Goal: Transaction & Acquisition: Purchase product/service

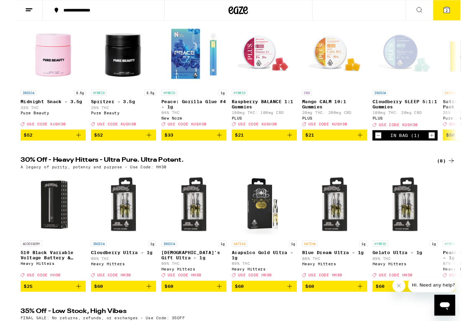
scroll to position [98, 0]
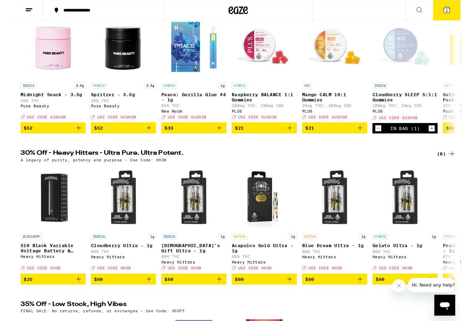
click at [461, 14] on span "2" at bounding box center [462, 11] width 2 height 4
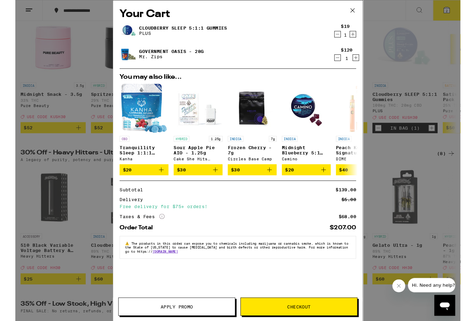
click at [347, 61] on icon "Decrement" at bounding box center [345, 62] width 6 height 8
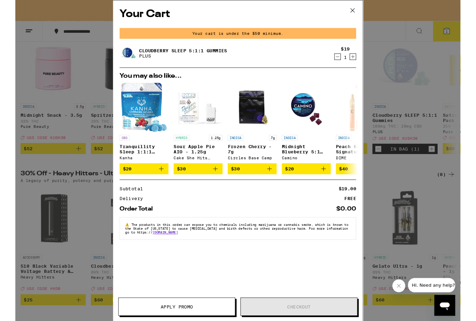
click at [365, 12] on icon at bounding box center [361, 11] width 10 height 10
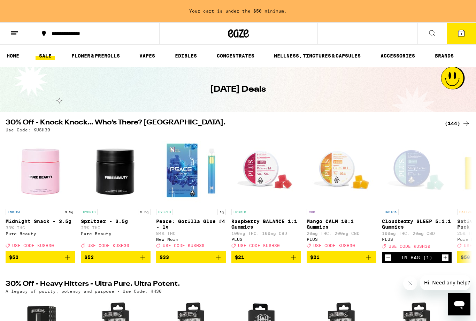
click at [51, 55] on link "SALE" at bounding box center [46, 56] width 20 height 8
click at [105, 58] on link "FLOWER & PREROLLS" at bounding box center [95, 56] width 55 height 8
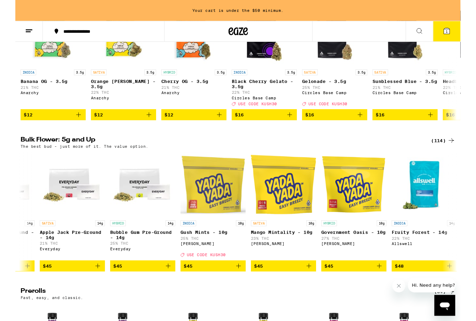
scroll to position [0, 2466]
click at [240, 289] on icon "Add to bag" at bounding box center [238, 284] width 8 height 8
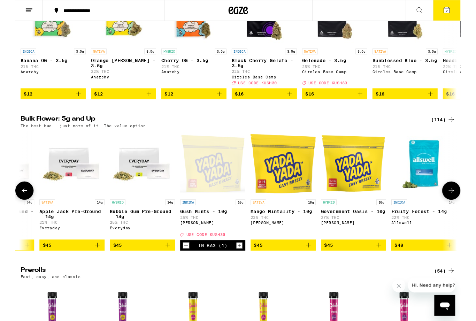
click at [466, 208] on icon at bounding box center [467, 204] width 8 height 8
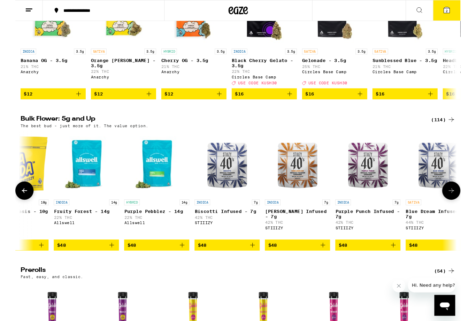
scroll to position [0, 2855]
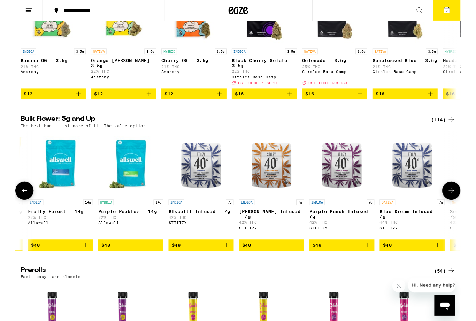
click at [466, 208] on icon at bounding box center [467, 204] width 8 height 8
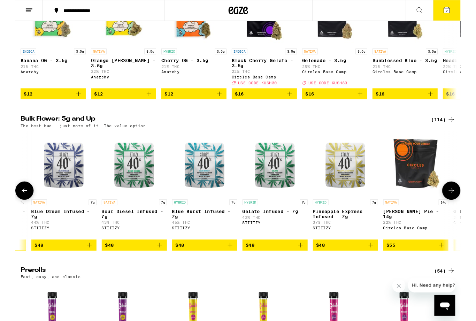
scroll to position [0, 3245]
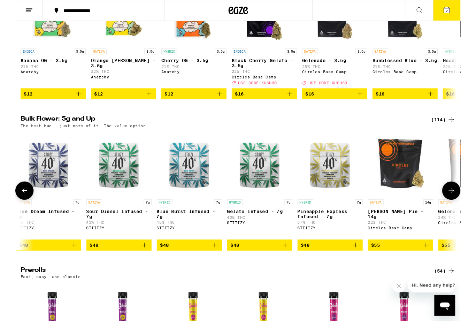
click at [461, 207] on button at bounding box center [467, 204] width 20 height 20
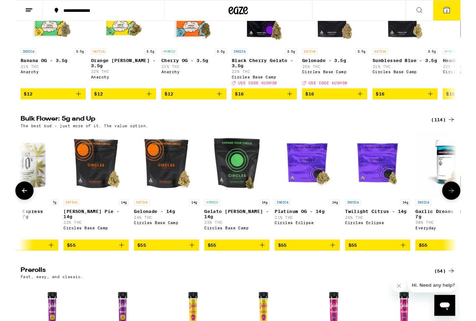
scroll to position [0, 3634]
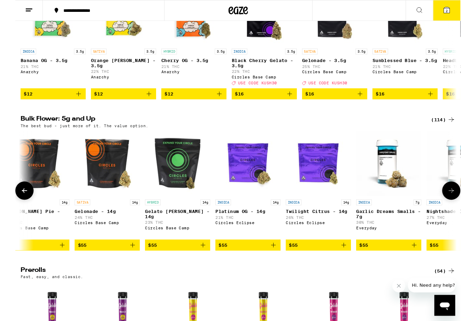
click at [465, 208] on icon at bounding box center [467, 204] width 8 height 8
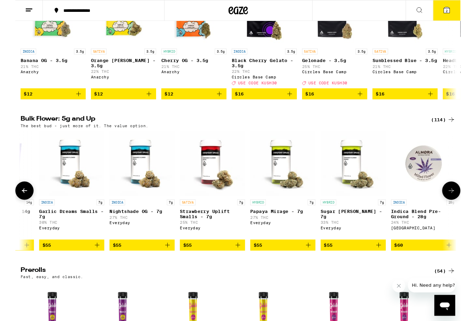
scroll to position [0, 4023]
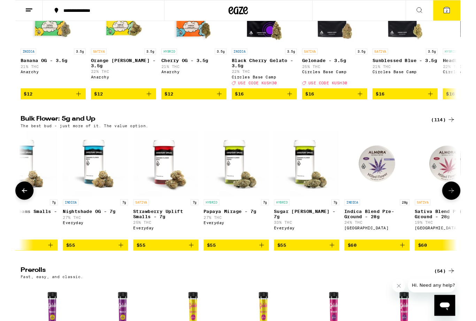
click at [468, 208] on icon at bounding box center [467, 204] width 8 height 8
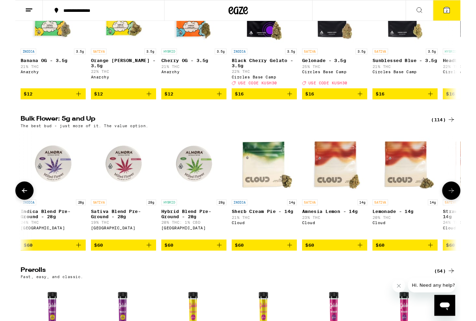
scroll to position [0, 4413]
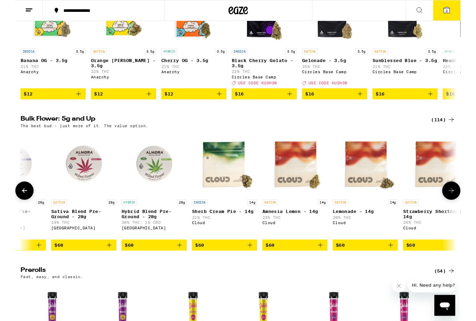
click at [461, 209] on button at bounding box center [467, 204] width 20 height 20
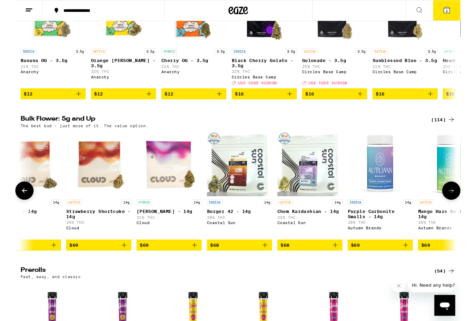
scroll to position [0, 4802]
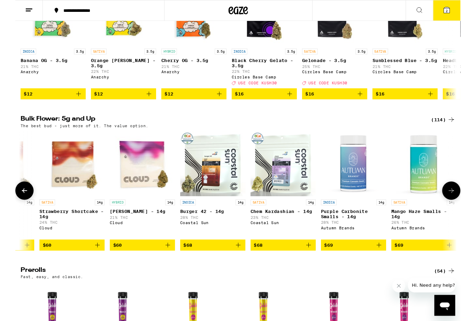
click at [465, 208] on icon at bounding box center [467, 204] width 8 height 8
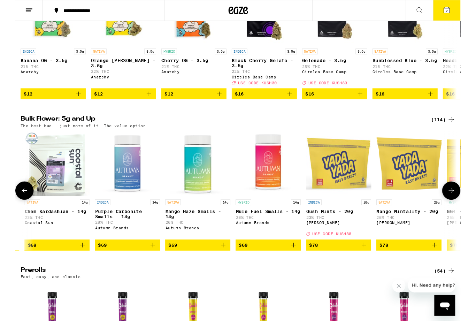
scroll to position [0, 5191]
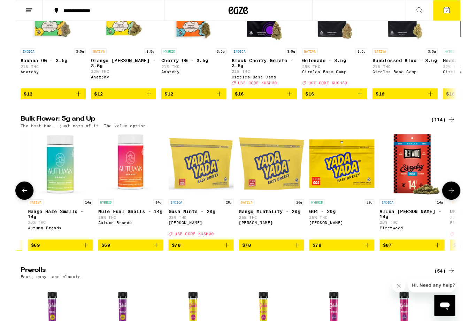
click at [465, 208] on icon at bounding box center [467, 204] width 8 height 8
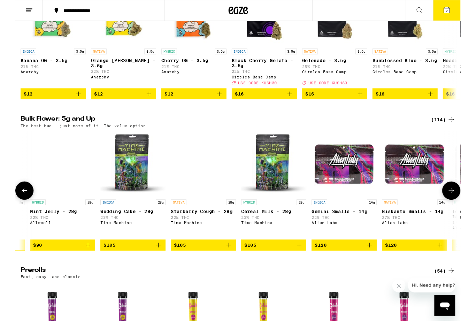
scroll to position [0, 5867]
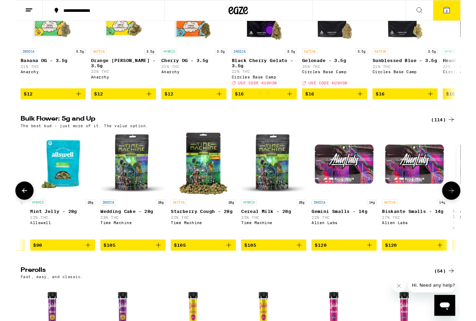
click at [467, 208] on icon at bounding box center [467, 204] width 8 height 8
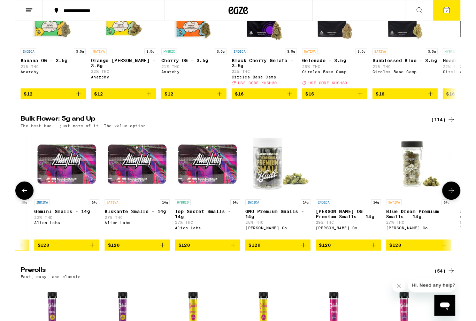
scroll to position [0, 6256]
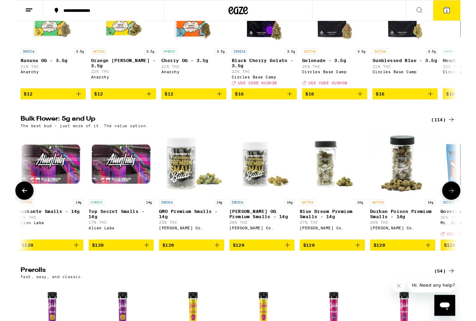
click at [466, 208] on icon at bounding box center [467, 204] width 8 height 8
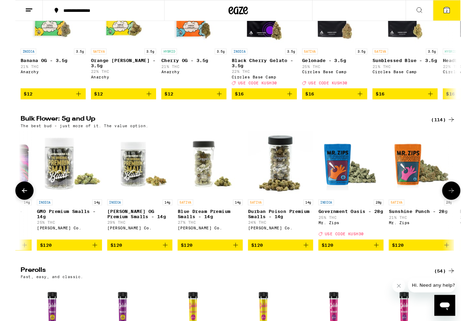
scroll to position [0, 6645]
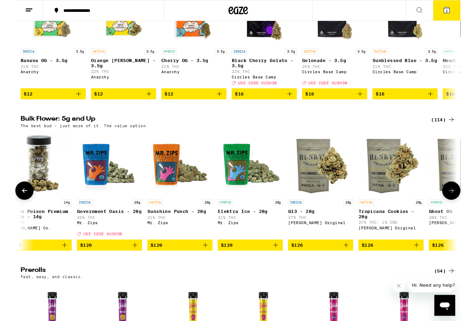
click at [463, 210] on button at bounding box center [467, 204] width 20 height 20
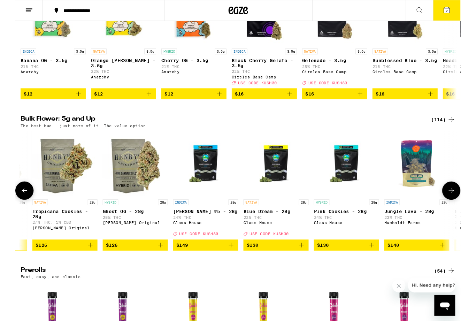
scroll to position [0, 7035]
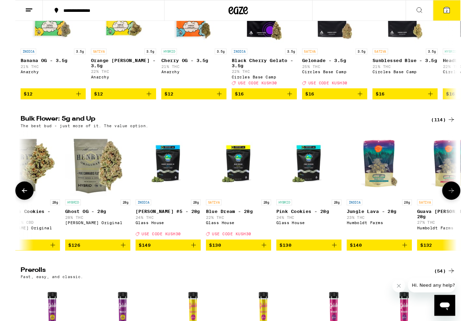
click at [467, 208] on icon at bounding box center [467, 204] width 8 height 8
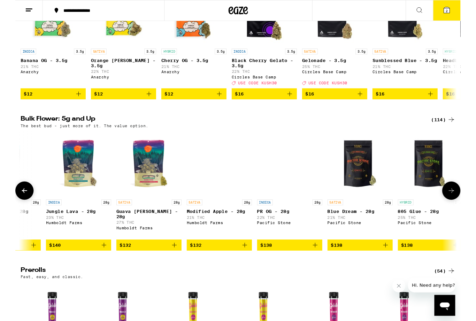
scroll to position [0, 7424]
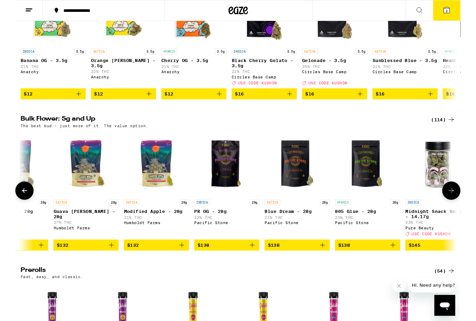
click at [466, 208] on icon at bounding box center [467, 204] width 8 height 8
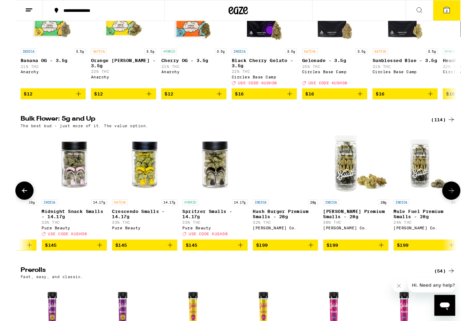
scroll to position [0, 7813]
click at [467, 208] on icon at bounding box center [467, 204] width 8 height 8
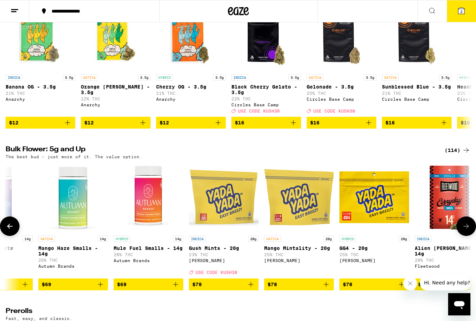
scroll to position [0, 5166]
click at [252, 289] on icon "Add to bag" at bounding box center [251, 284] width 8 height 8
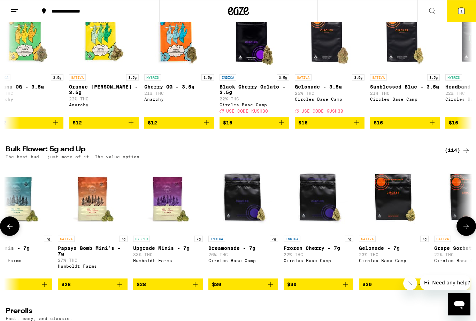
scroll to position [0, 174]
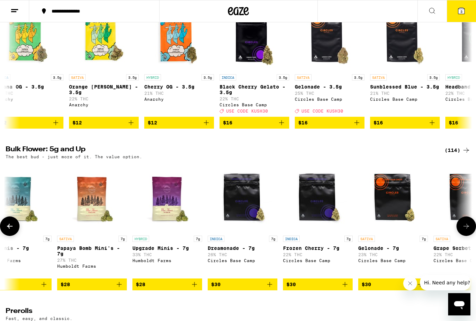
click at [463, 9] on icon at bounding box center [462, 11] width 6 height 6
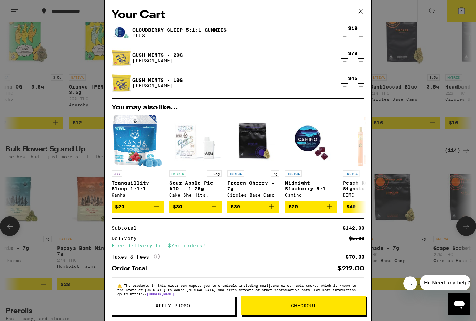
click at [363, 13] on icon at bounding box center [361, 11] width 4 height 4
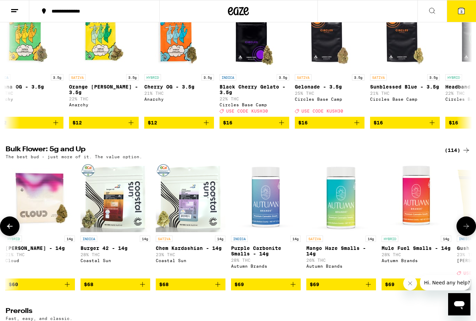
scroll to position [0, 4899]
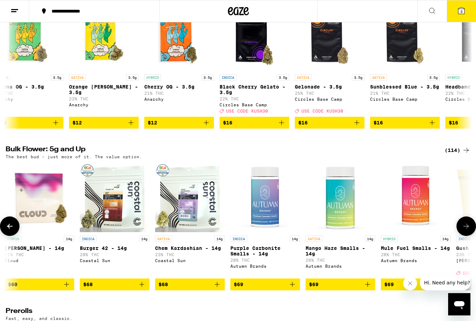
click at [147, 291] on button "$68" at bounding box center [115, 285] width 70 height 12
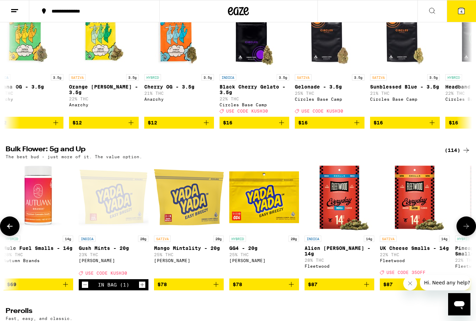
scroll to position [0, 5277]
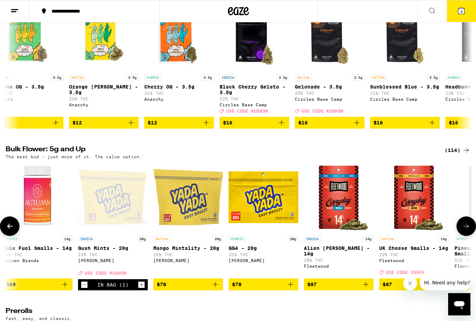
click at [85, 289] on icon "Decrement" at bounding box center [84, 285] width 6 height 8
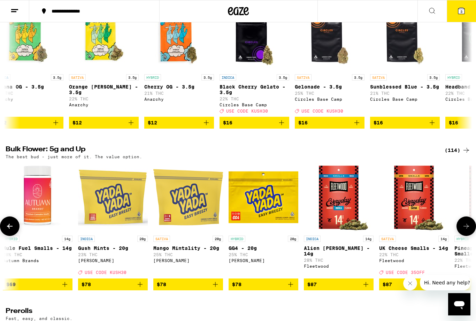
click at [140, 289] on icon "Add to bag" at bounding box center [140, 284] width 8 height 8
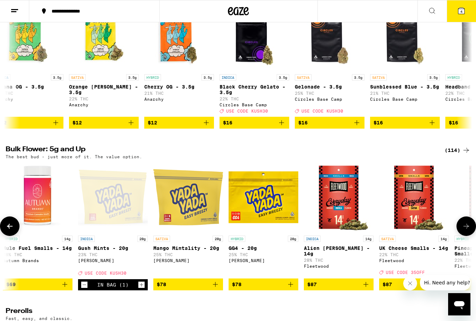
click at [467, 10] on button "4" at bounding box center [461, 11] width 29 height 22
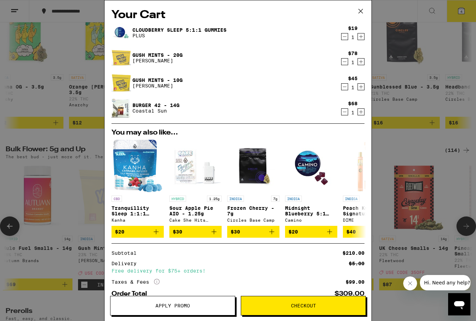
click at [363, 10] on icon at bounding box center [361, 11] width 10 height 10
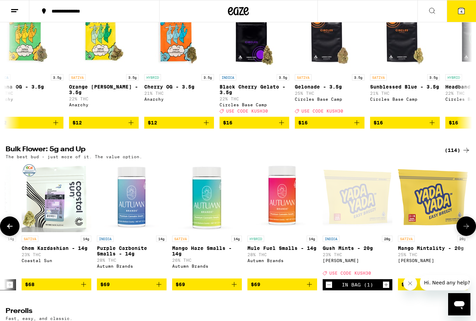
scroll to position [0, 5032]
click at [465, 7] on icon at bounding box center [462, 11] width 8 height 8
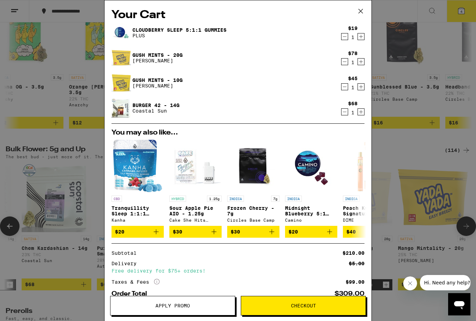
click at [362, 14] on icon at bounding box center [361, 11] width 10 height 10
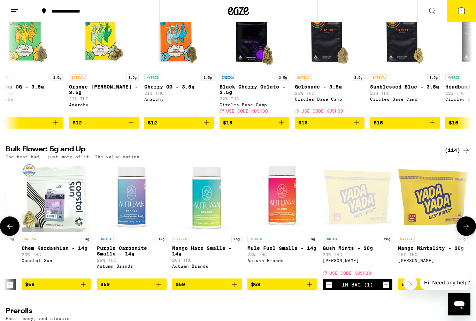
click at [460, 13] on icon at bounding box center [462, 11] width 6 height 6
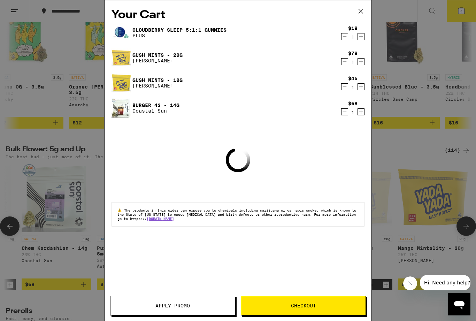
click at [156, 309] on button "Apply Promo" at bounding box center [172, 306] width 125 height 20
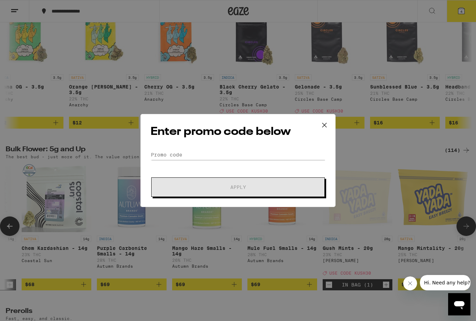
click at [164, 170] on form "Promo Code Apply" at bounding box center [238, 173] width 175 height 47
click at [185, 153] on input "Promo Code" at bounding box center [238, 155] width 175 height 10
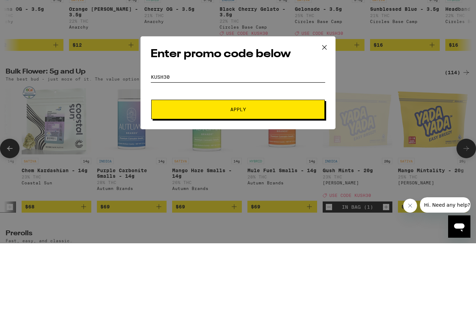
type input "Kush30"
click at [241, 178] on button "Apply" at bounding box center [238, 188] width 174 height 20
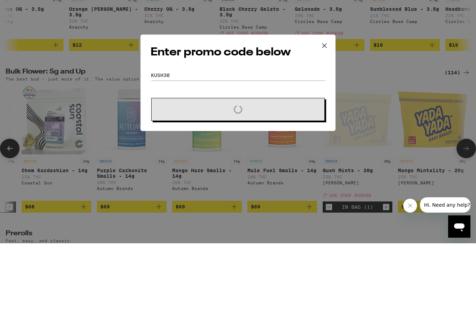
scroll to position [190, 0]
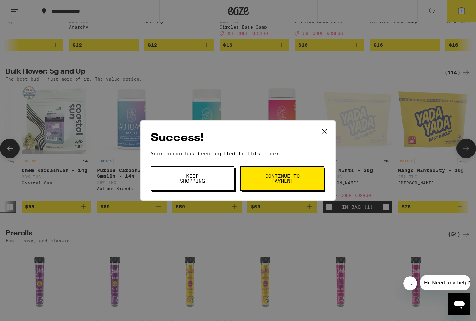
click at [287, 181] on span "Continue to payment" at bounding box center [283, 179] width 36 height 10
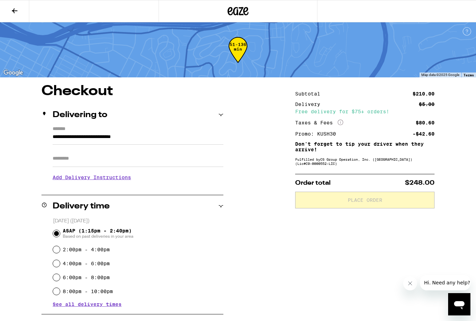
click at [12, 8] on icon at bounding box center [14, 11] width 8 height 8
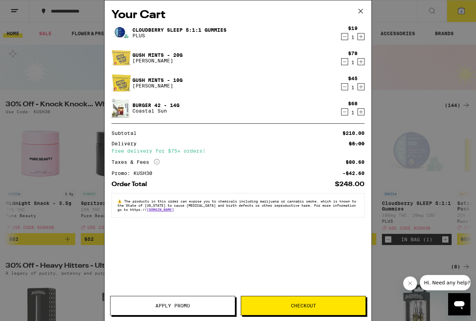
click at [347, 63] on icon "Decrement" at bounding box center [345, 62] width 6 height 8
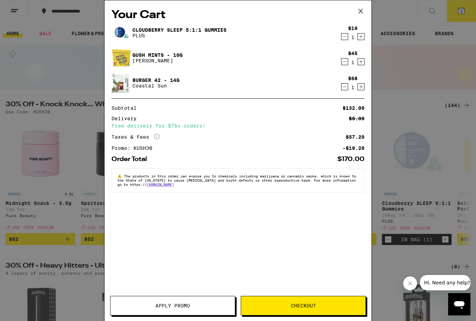
click at [364, 10] on icon at bounding box center [361, 11] width 10 height 10
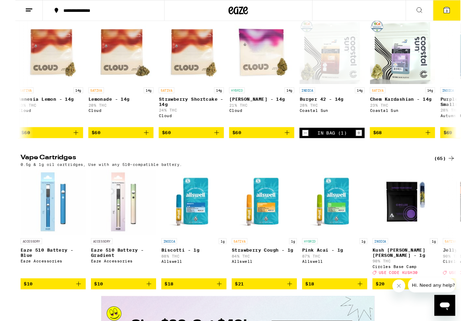
scroll to position [0, 4871]
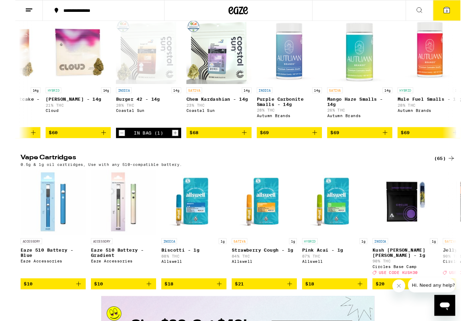
click at [116, 147] on icon "Decrement" at bounding box center [114, 142] width 6 height 8
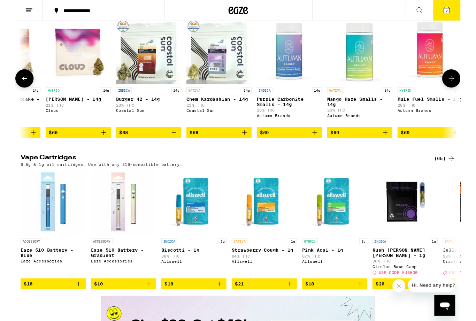
click at [467, 12] on button "2" at bounding box center [461, 11] width 29 height 22
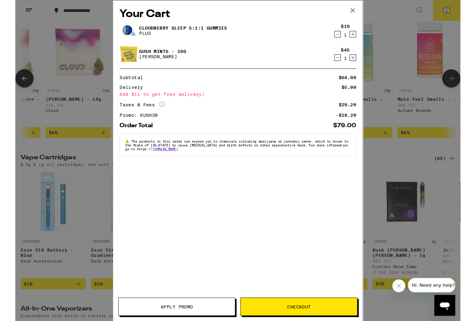
click at [367, 11] on button at bounding box center [361, 11] width 22 height 22
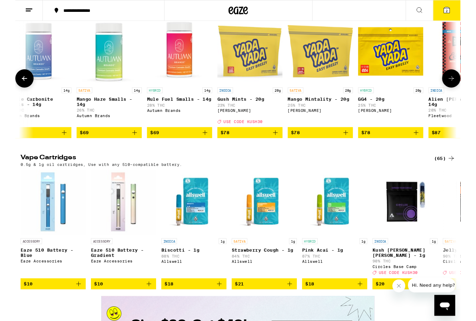
scroll to position [0, 5146]
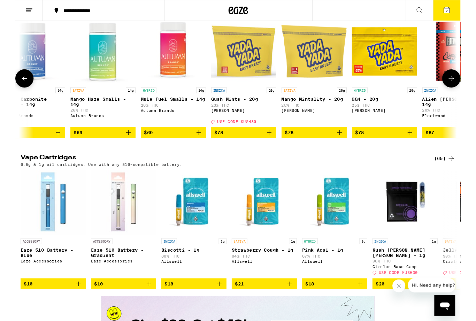
click at [272, 146] on icon "Add to bag" at bounding box center [272, 142] width 8 height 8
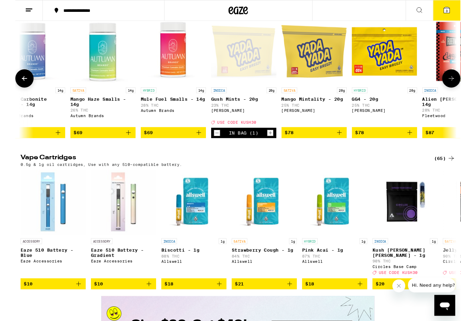
click at [458, 8] on icon at bounding box center [462, 11] width 8 height 8
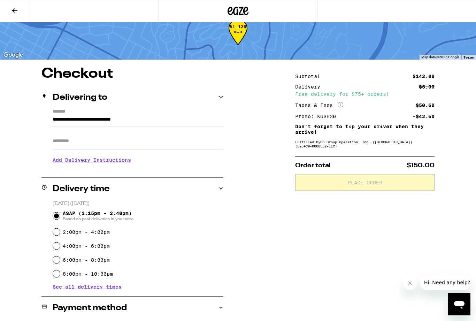
scroll to position [17, 0]
